Goal: Transaction & Acquisition: Purchase product/service

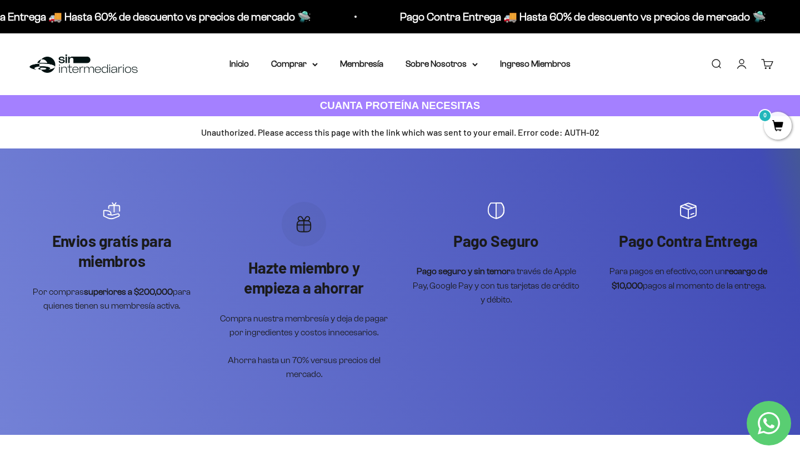
click at [740, 62] on link "Iniciar sesión" at bounding box center [742, 64] width 12 height 12
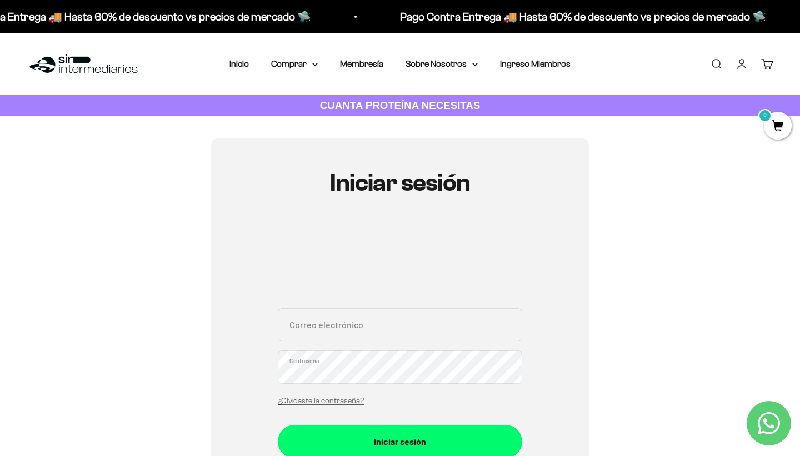
type input "[EMAIL_ADDRESS][DOMAIN_NAME]"
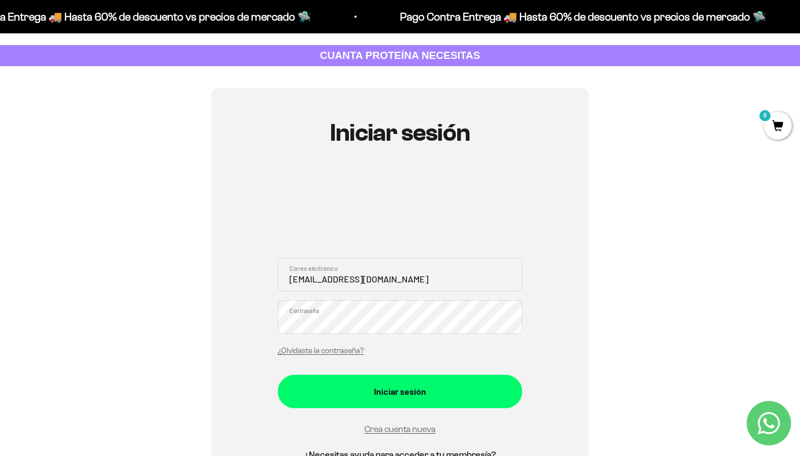
scroll to position [48, 0]
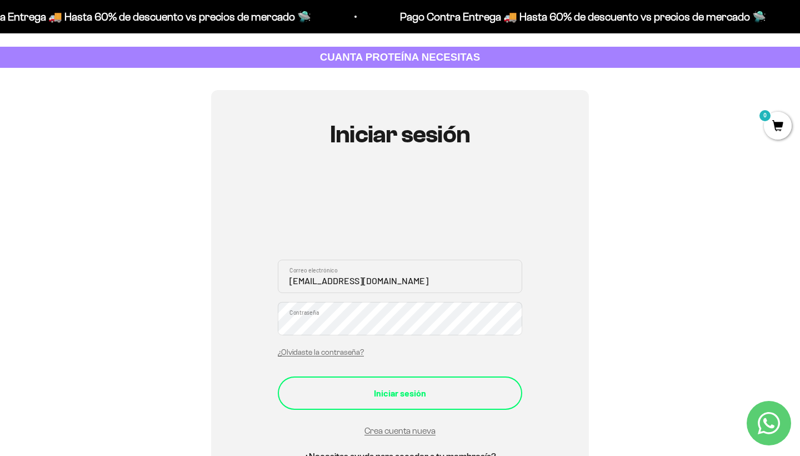
click at [419, 386] on div "Iniciar sesión" at bounding box center [400, 393] width 200 height 14
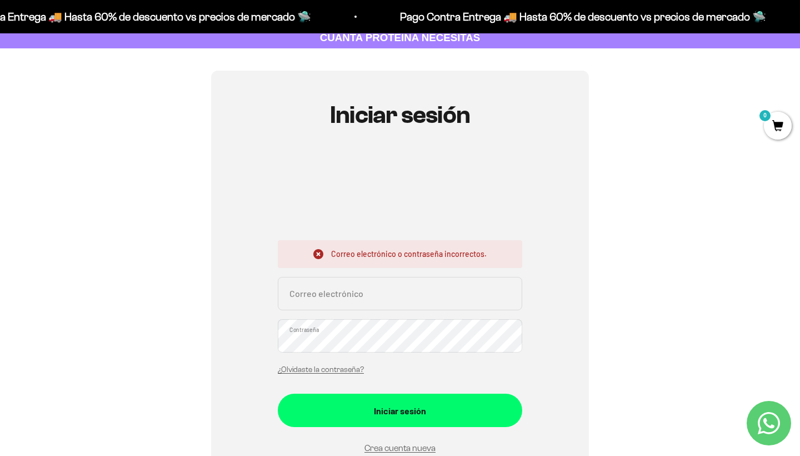
scroll to position [69, 0]
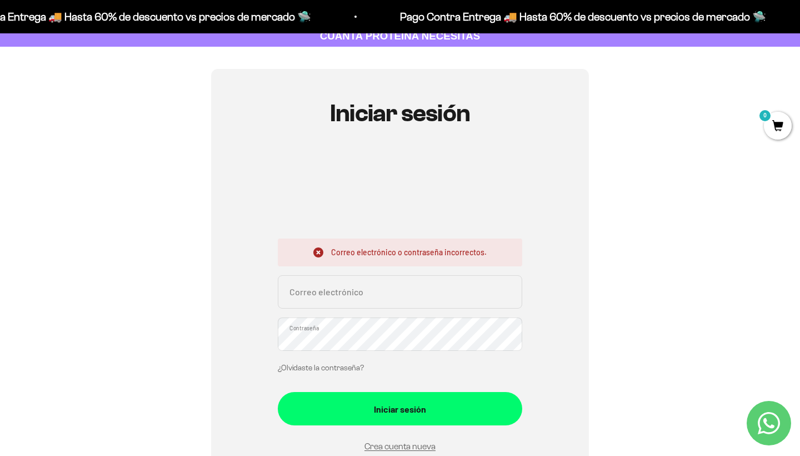
click at [346, 365] on link "¿Olvidaste la contraseña?" at bounding box center [321, 367] width 86 height 8
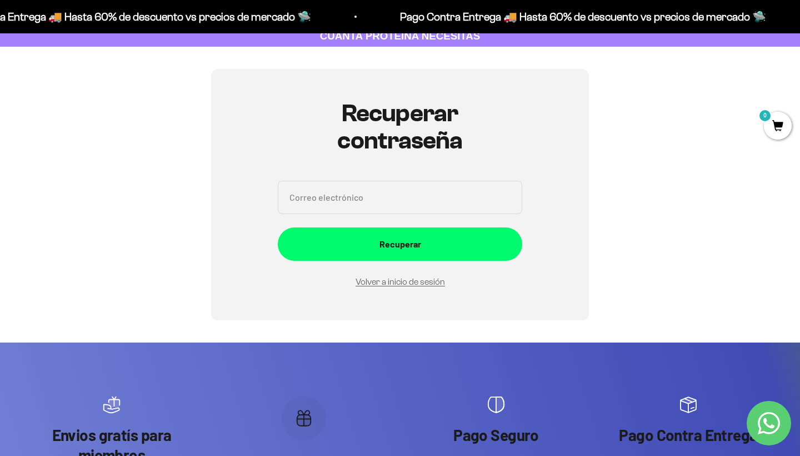
click at [401, 193] on input "Correo electrónico" at bounding box center [400, 197] width 244 height 33
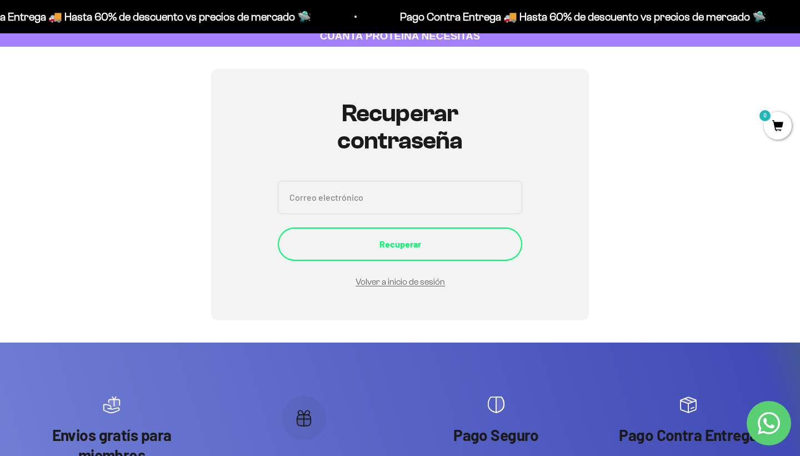
type input "torresguzmanandrea@gmail.com"
click at [401, 244] on div "Recuperar" at bounding box center [400, 244] width 200 height 14
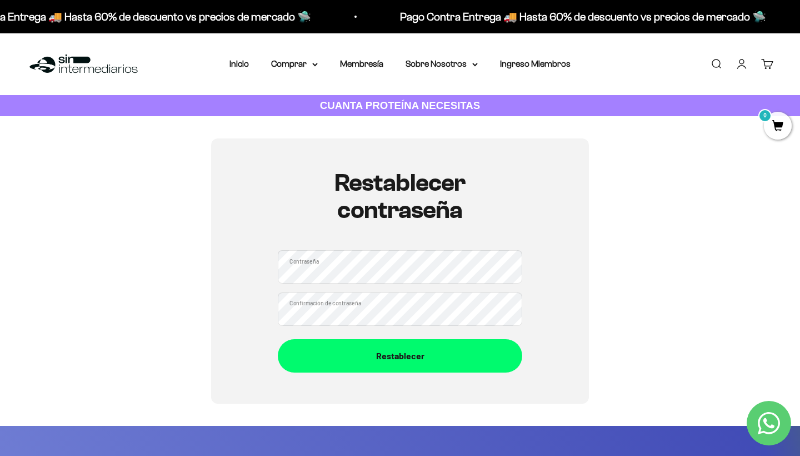
click at [592, 310] on div "Restablecer contraseña Contraseña Confirmación de contraseña Restablecer" at bounding box center [400, 270] width 747 height 265
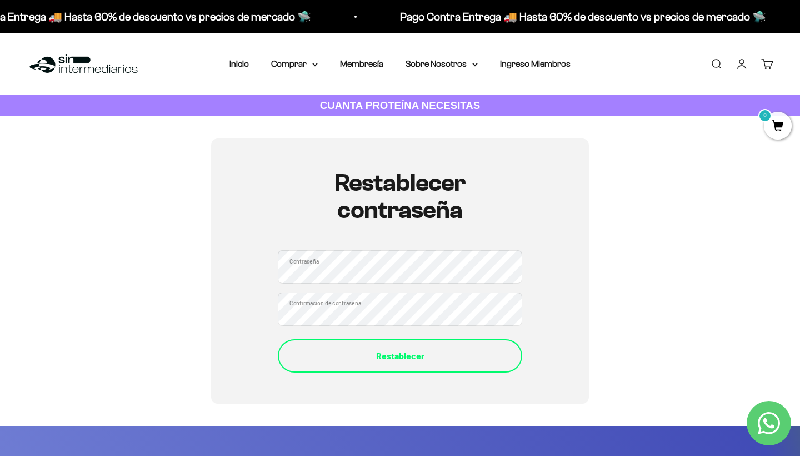
click at [438, 350] on div "Restablecer" at bounding box center [400, 355] width 200 height 14
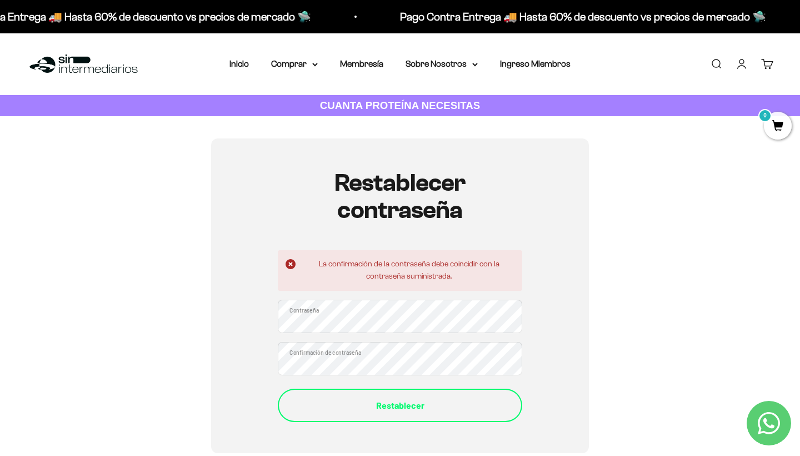
click at [423, 410] on div "Restablecer" at bounding box center [400, 405] width 200 height 14
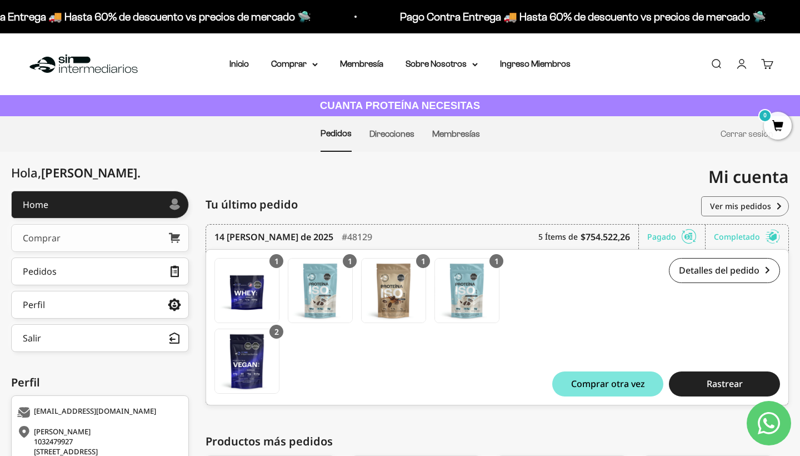
click at [57, 235] on div "Comprar" at bounding box center [42, 237] width 38 height 9
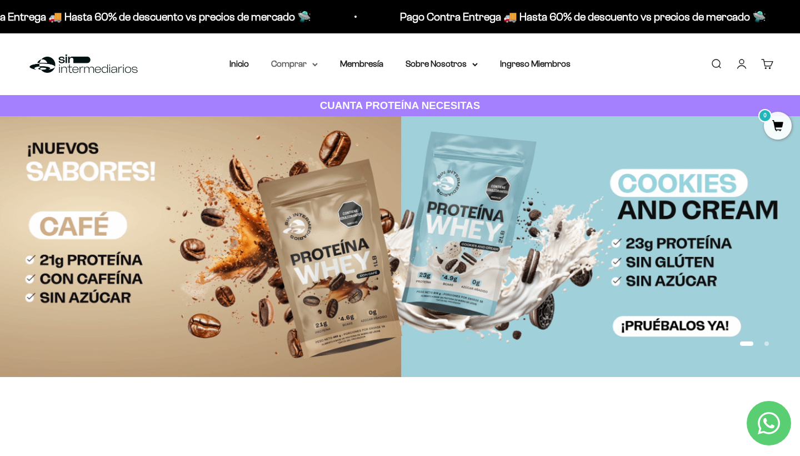
click at [303, 61] on summary "Comprar" at bounding box center [294, 64] width 47 height 14
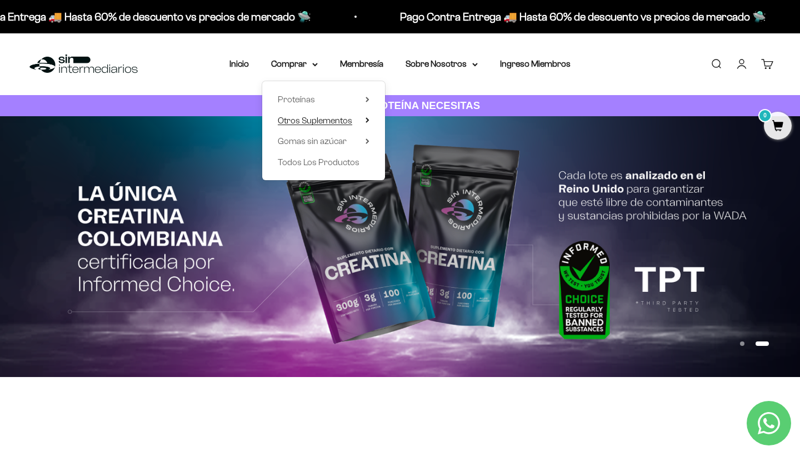
click at [339, 122] on span "Otros Suplementos" at bounding box center [315, 120] width 74 height 9
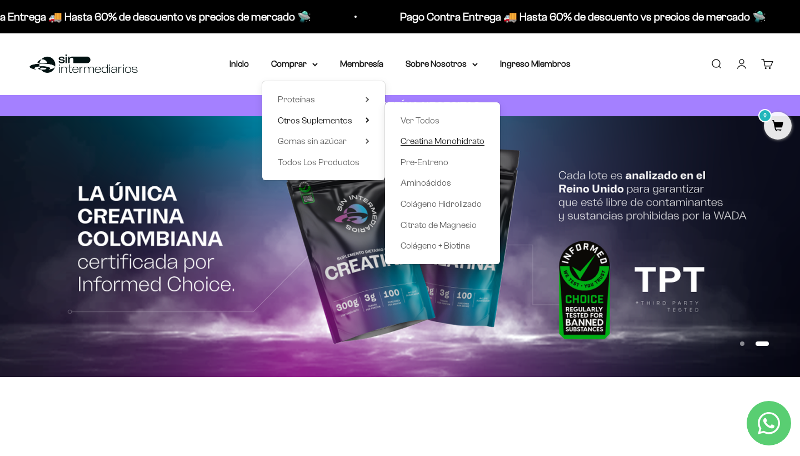
click at [428, 139] on span "Creatina Monohidrato" at bounding box center [443, 140] width 84 height 9
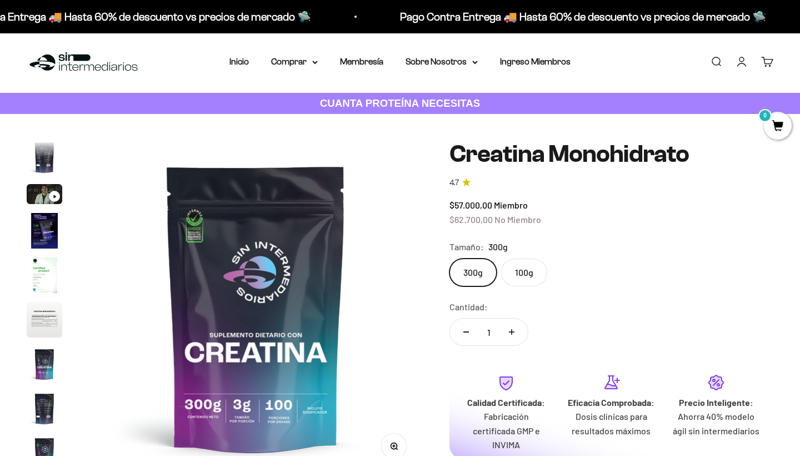
scroll to position [350, 0]
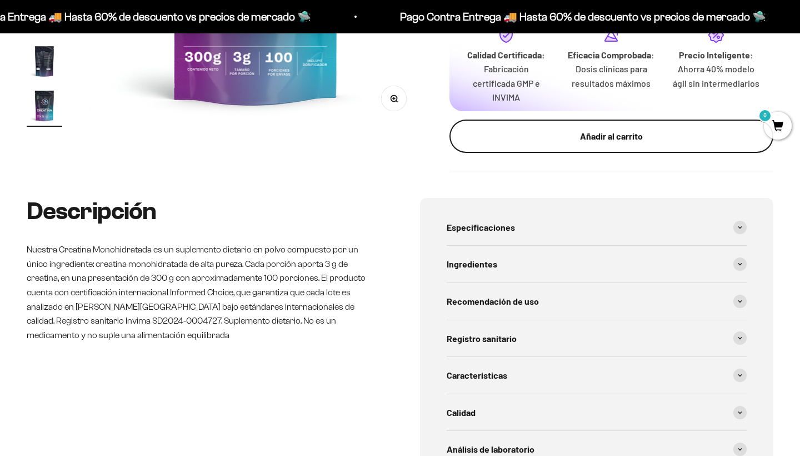
click at [593, 133] on div "Añadir al carrito" at bounding box center [611, 136] width 279 height 14
